Goal: Complete application form

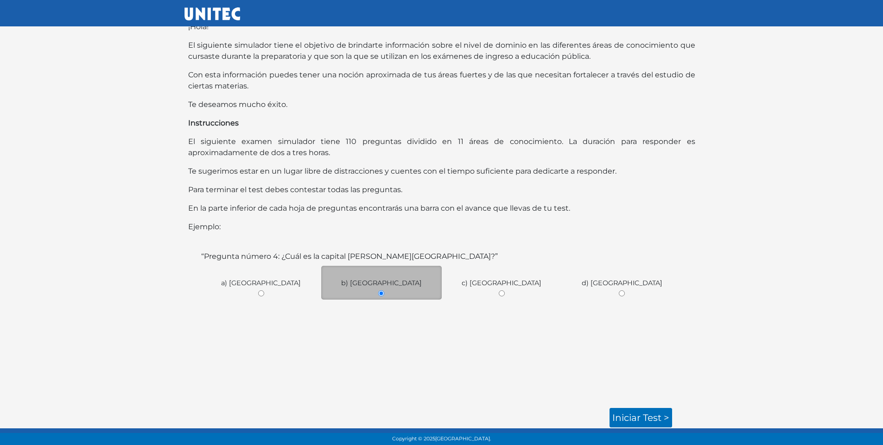
scroll to position [32, 0]
click at [646, 417] on link "Iniciar test >" at bounding box center [640, 416] width 63 height 19
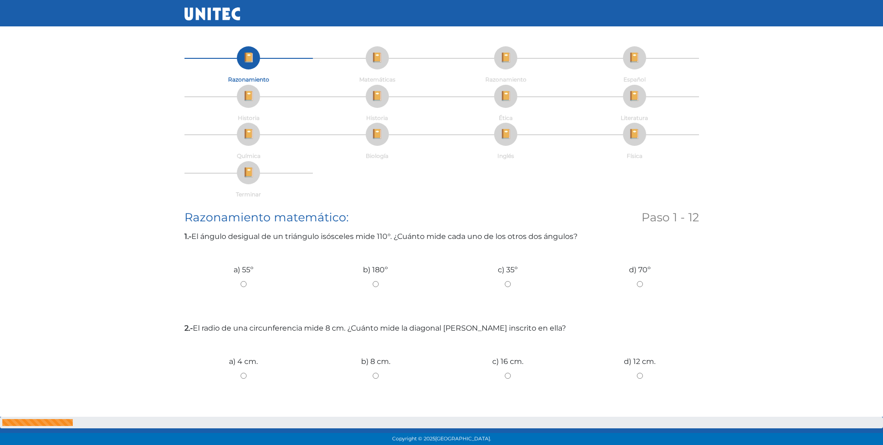
click at [371, 52] on li "Matemáticas" at bounding box center [377, 65] width 129 height 38
click at [379, 62] on li "Matemáticas" at bounding box center [377, 65] width 129 height 38
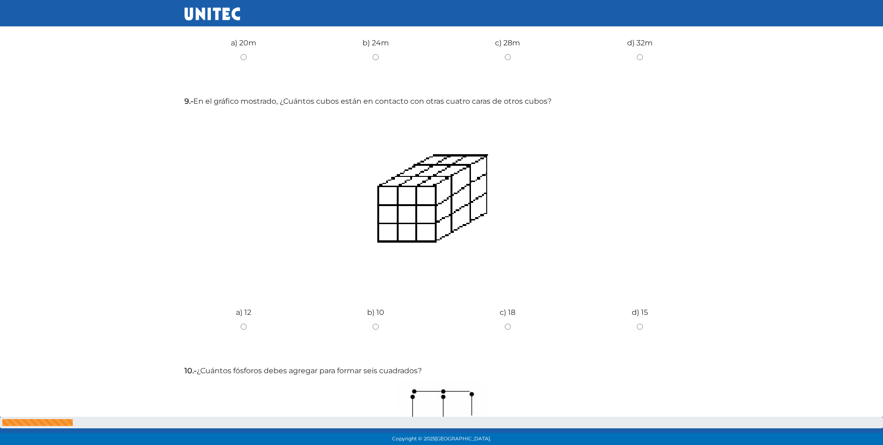
scroll to position [1101, 0]
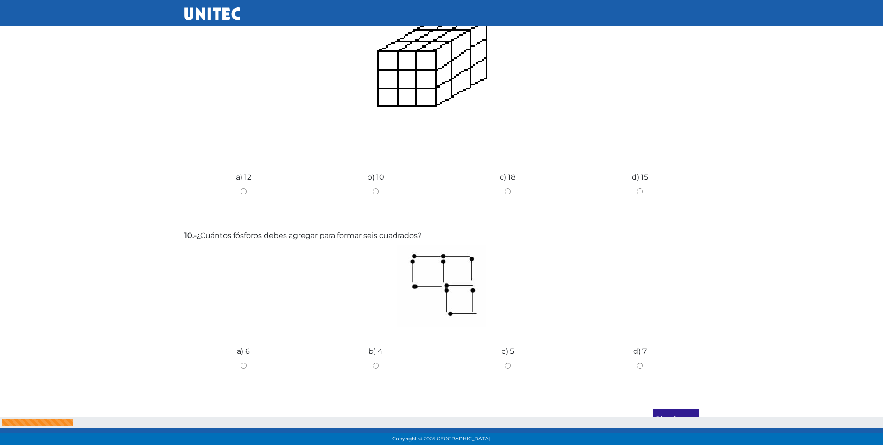
click at [678, 409] on input "Siguiente" at bounding box center [675, 419] width 46 height 21
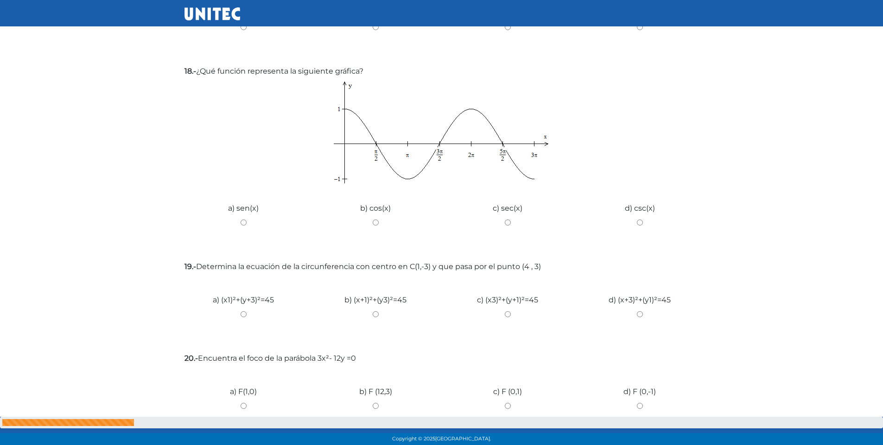
scroll to position [987, 0]
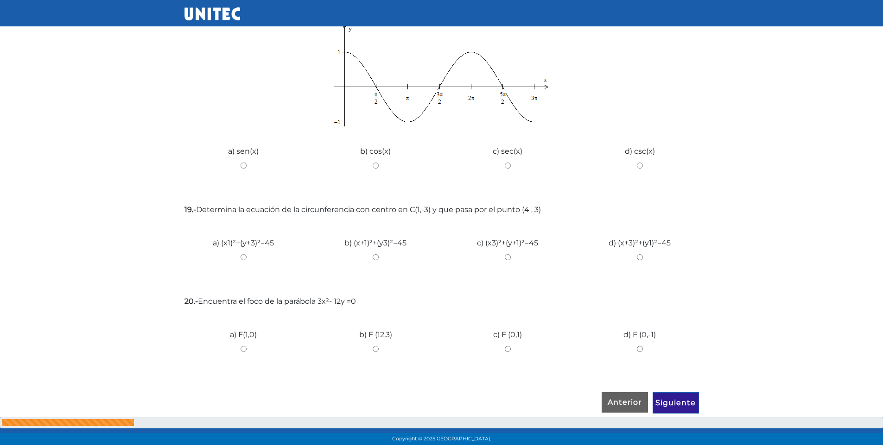
click at [663, 405] on input "Siguiente" at bounding box center [675, 402] width 46 height 21
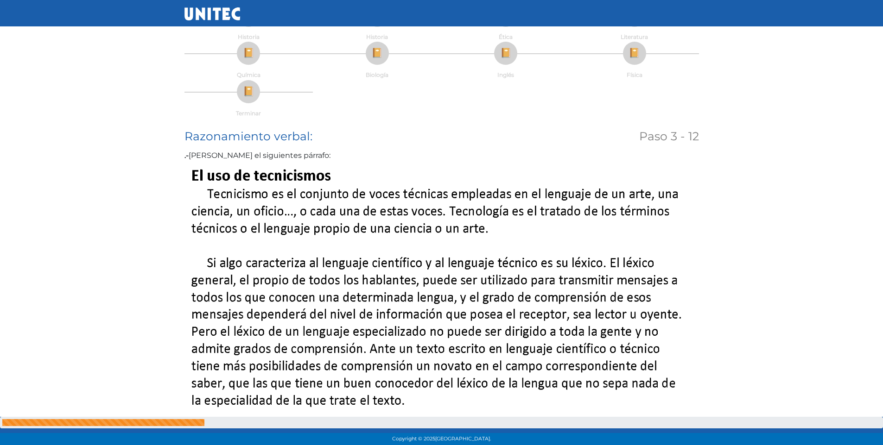
scroll to position [0, 0]
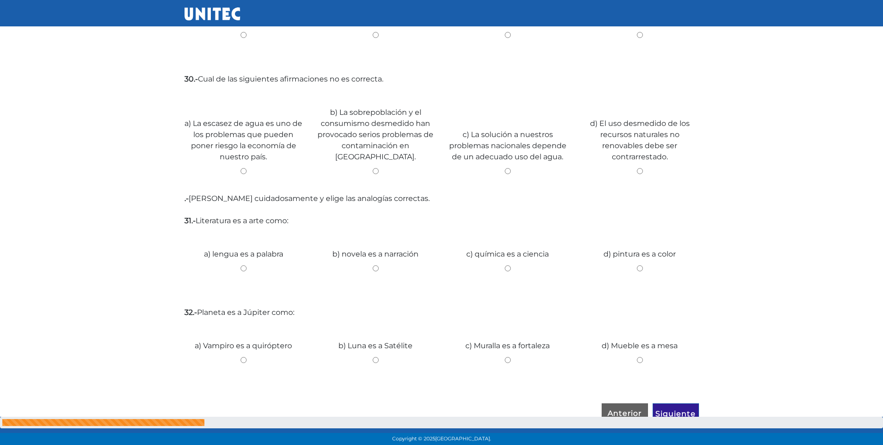
click at [676, 404] on input "Siguiente" at bounding box center [675, 414] width 46 height 21
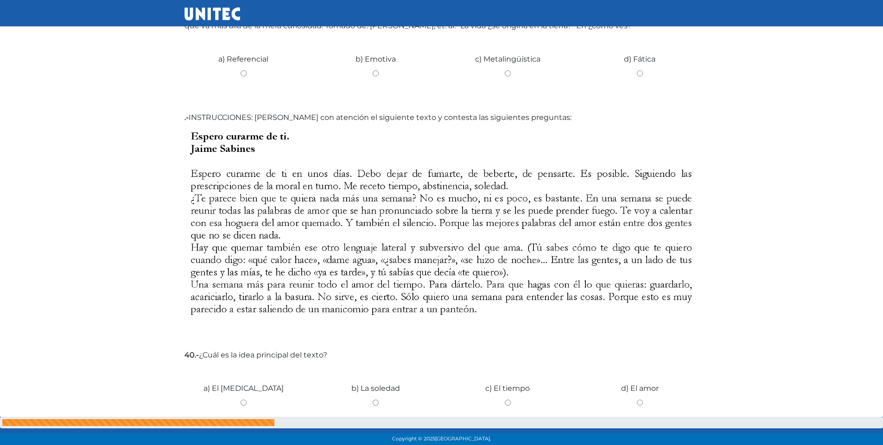
scroll to position [890, 0]
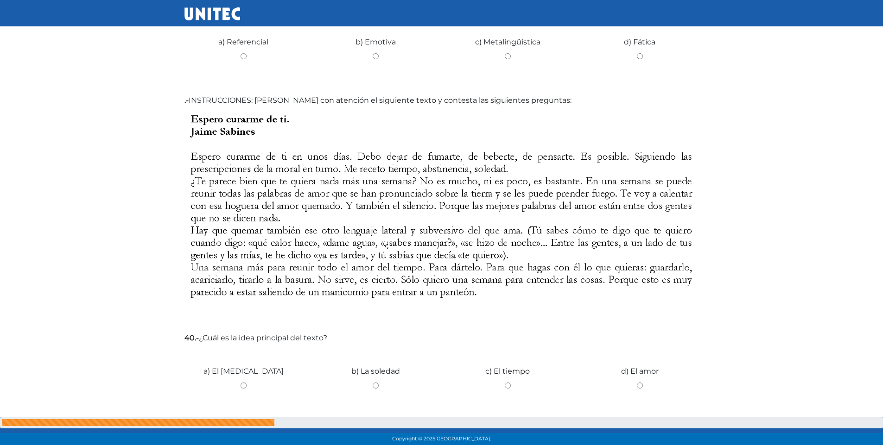
click at [691, 227] on img at bounding box center [441, 217] width 514 height 215
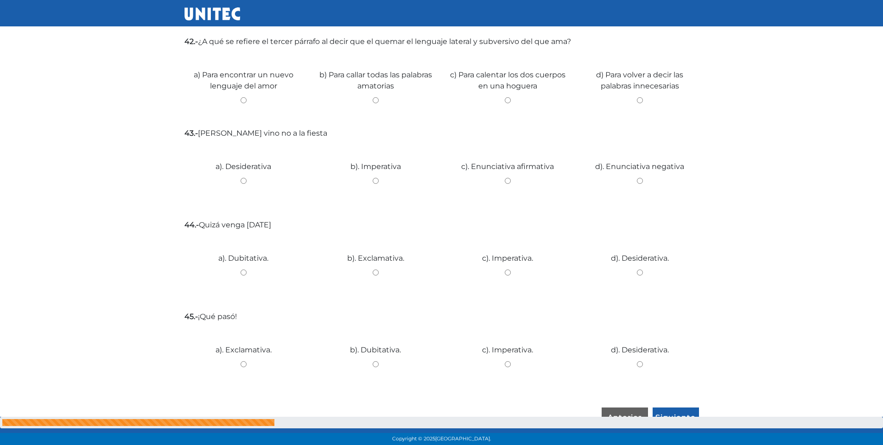
scroll to position [1407, 0]
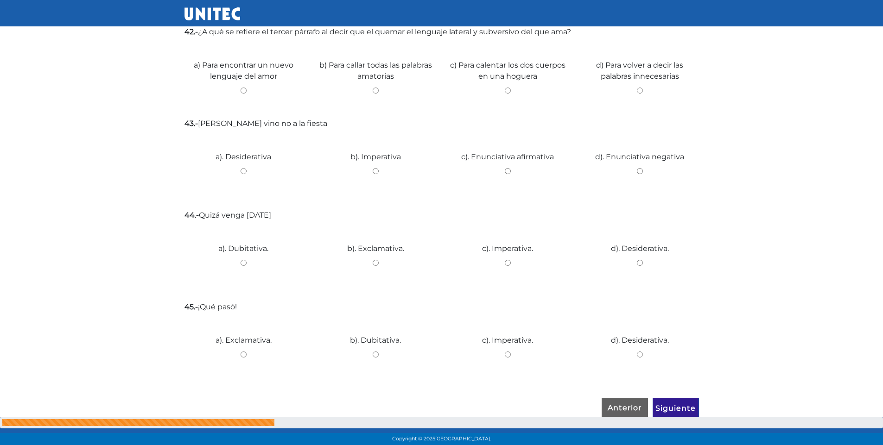
click at [679, 403] on input "Siguiente" at bounding box center [675, 408] width 46 height 21
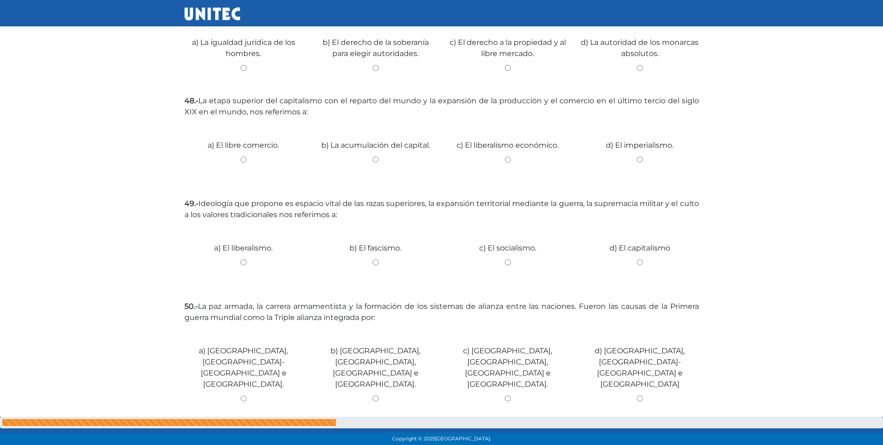
scroll to position [335, 0]
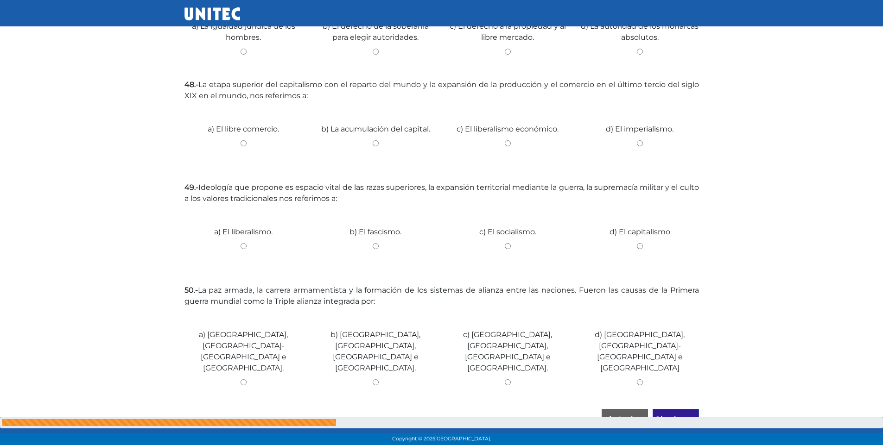
click at [680, 409] on input "Siguiente" at bounding box center [675, 419] width 46 height 21
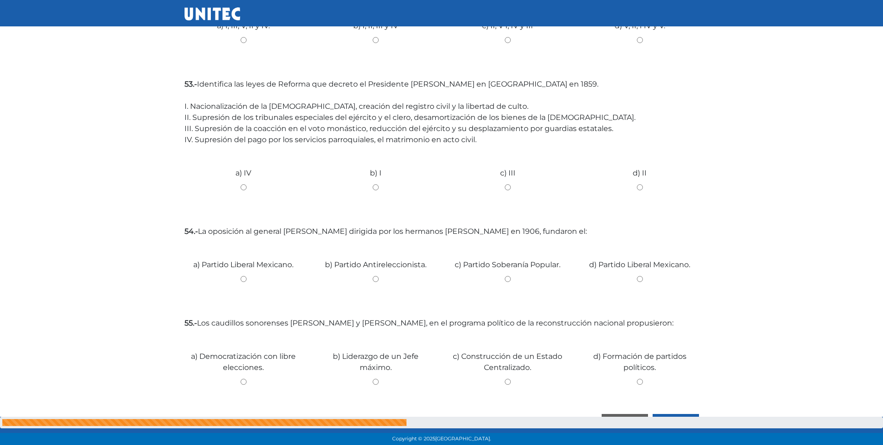
scroll to position [469, 0]
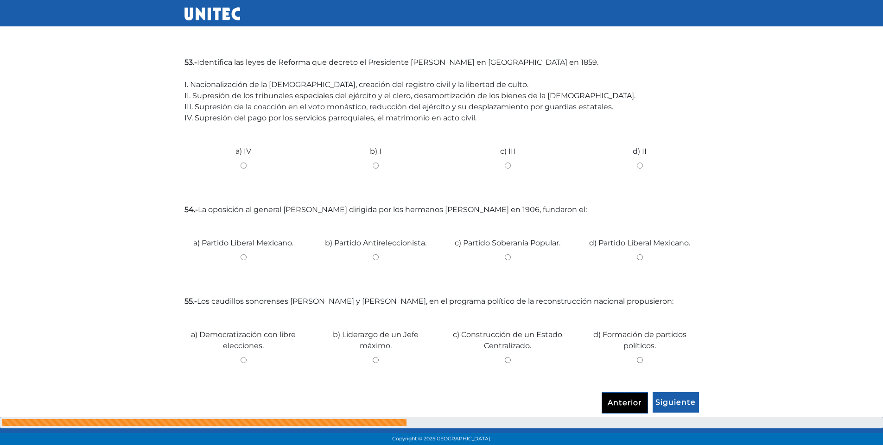
click at [642, 404] on input "Anterior" at bounding box center [624, 402] width 46 height 21
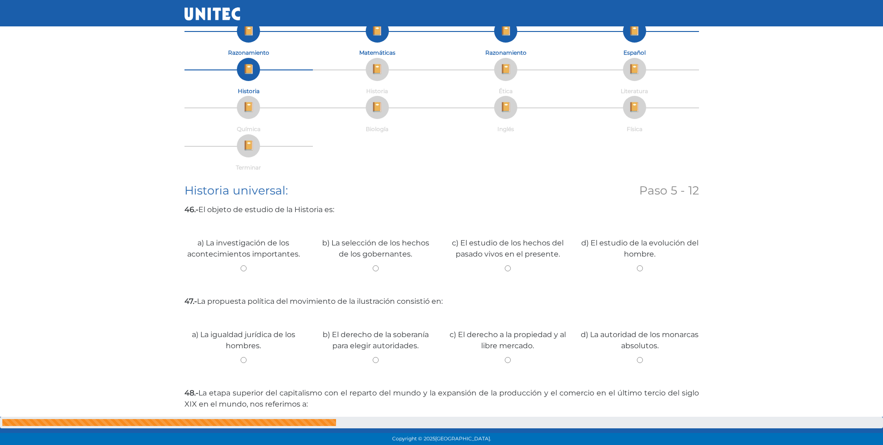
scroll to position [0, 0]
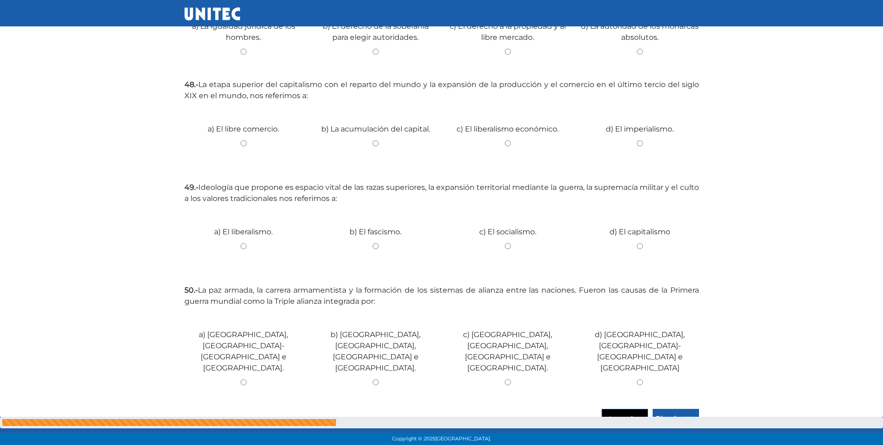
click at [642, 409] on input "Anterior" at bounding box center [624, 419] width 46 height 21
